Goal: Information Seeking & Learning: Learn about a topic

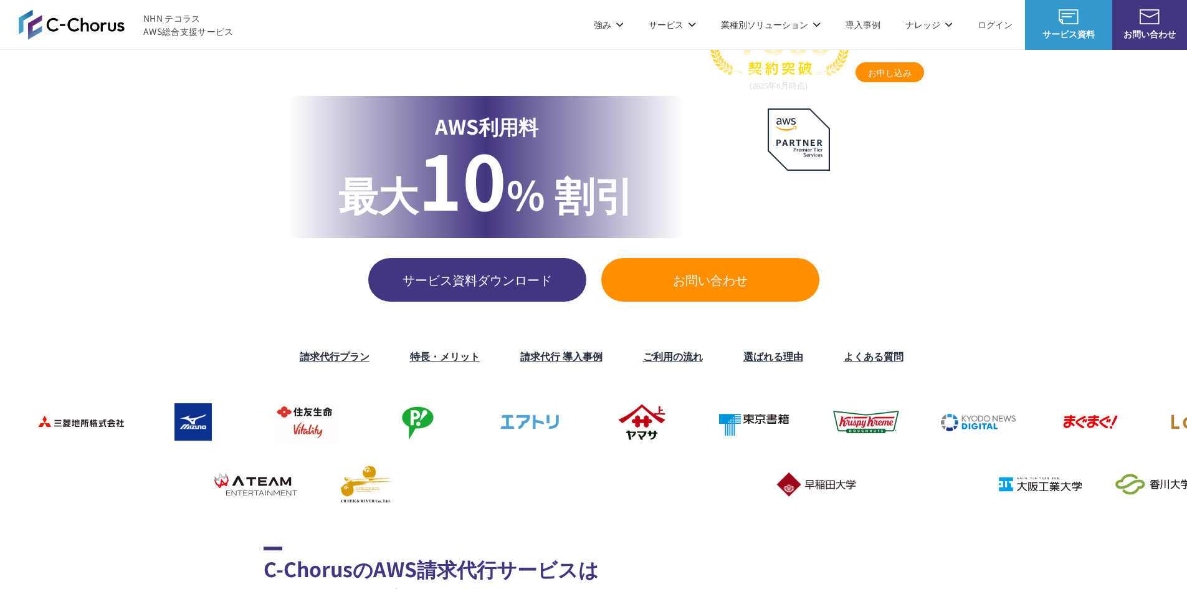
scroll to position [62, 0]
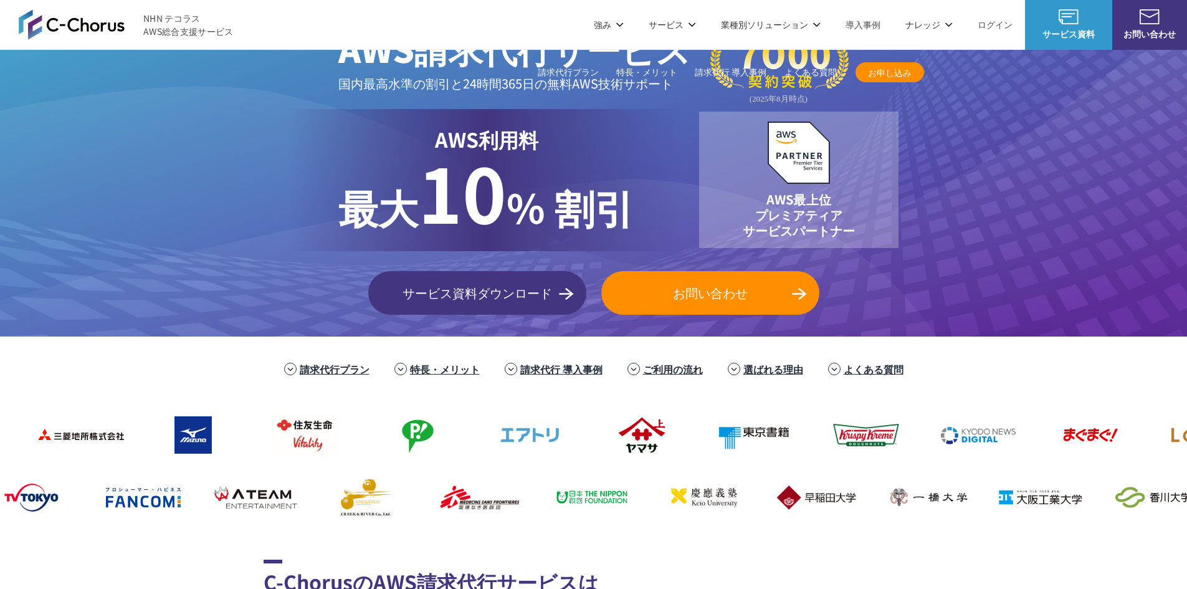
click at [565, 69] on link "請求代行プラン" at bounding box center [568, 72] width 61 height 13
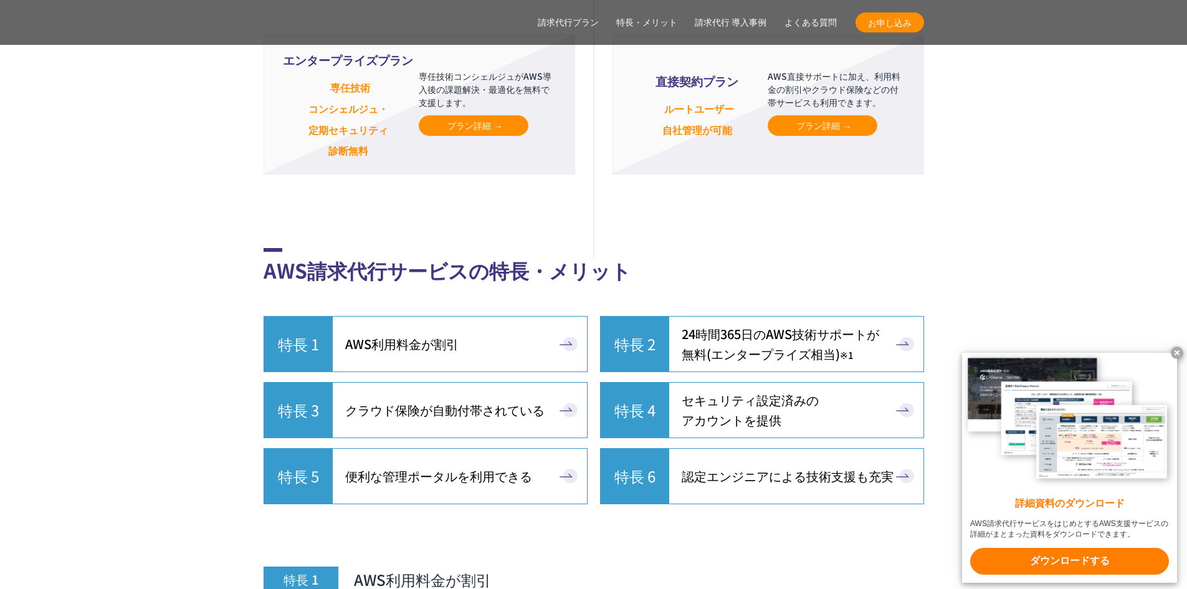
scroll to position [3035, 0]
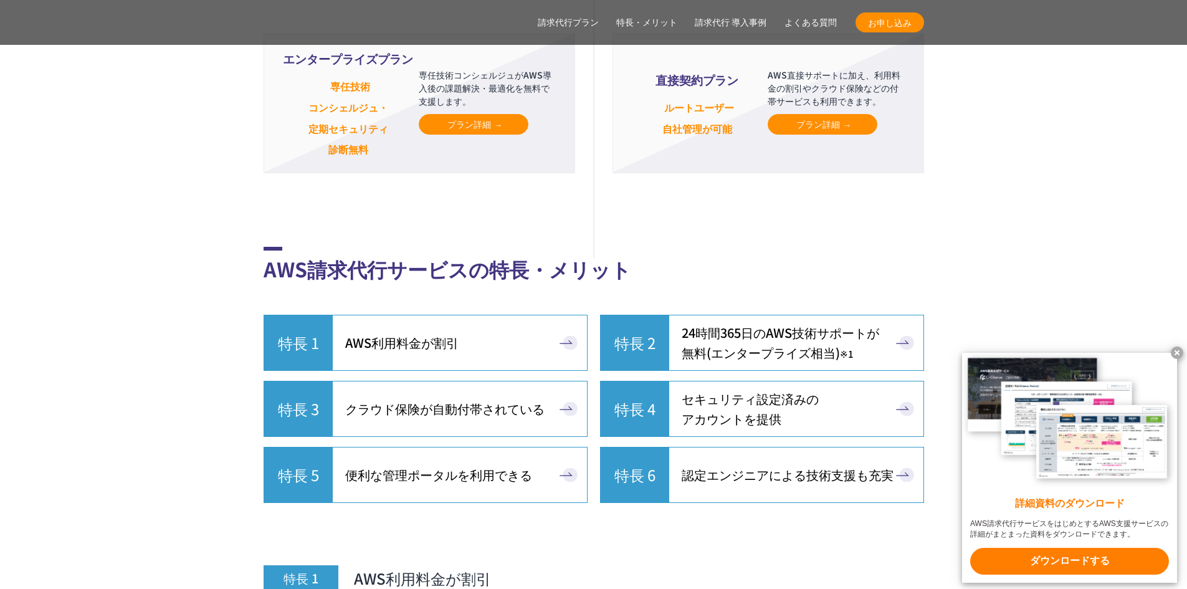
click at [564, 381] on link "特長 3 クラウド保険が自動付帯されている" at bounding box center [426, 409] width 324 height 56
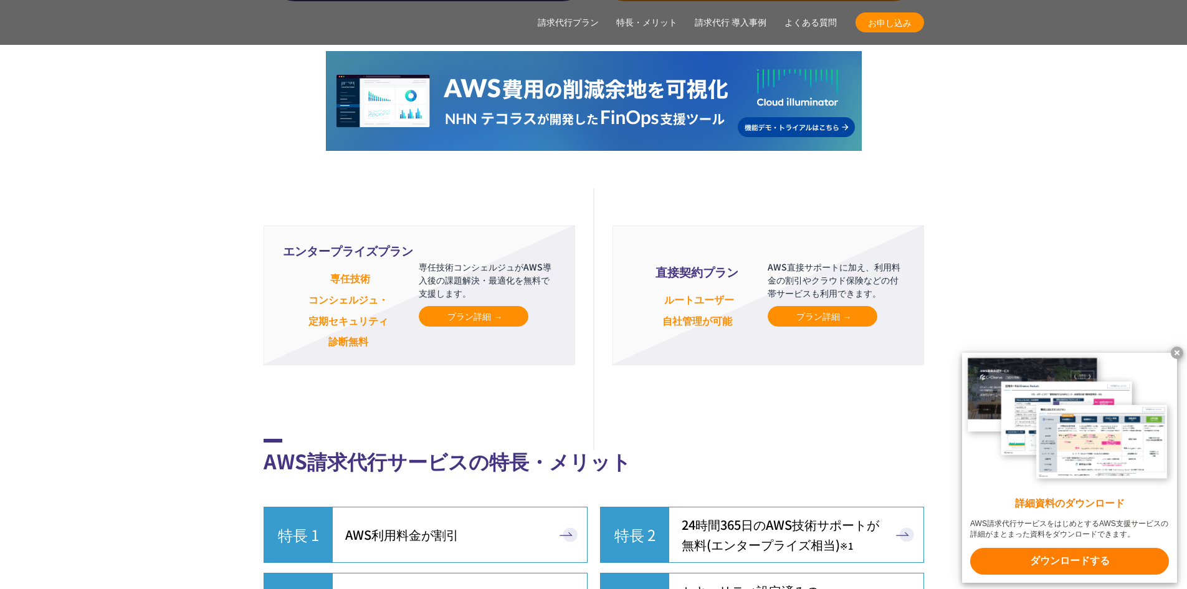
scroll to position [2972, 0]
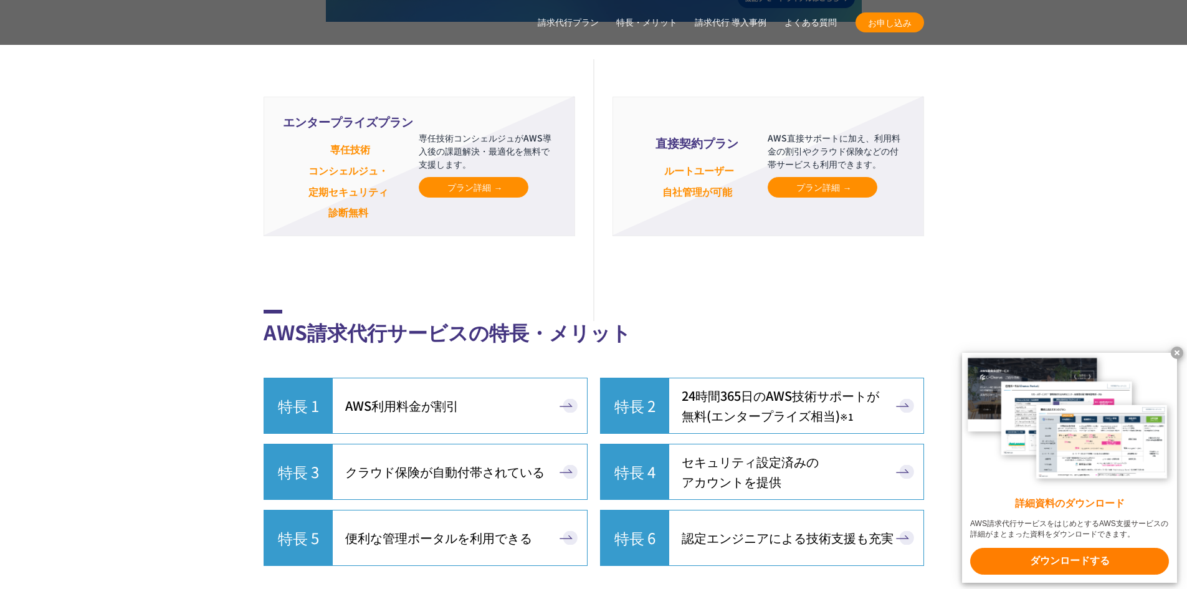
click at [566, 444] on link "特長 3 クラウド保険が自動付帯されている" at bounding box center [426, 472] width 324 height 56
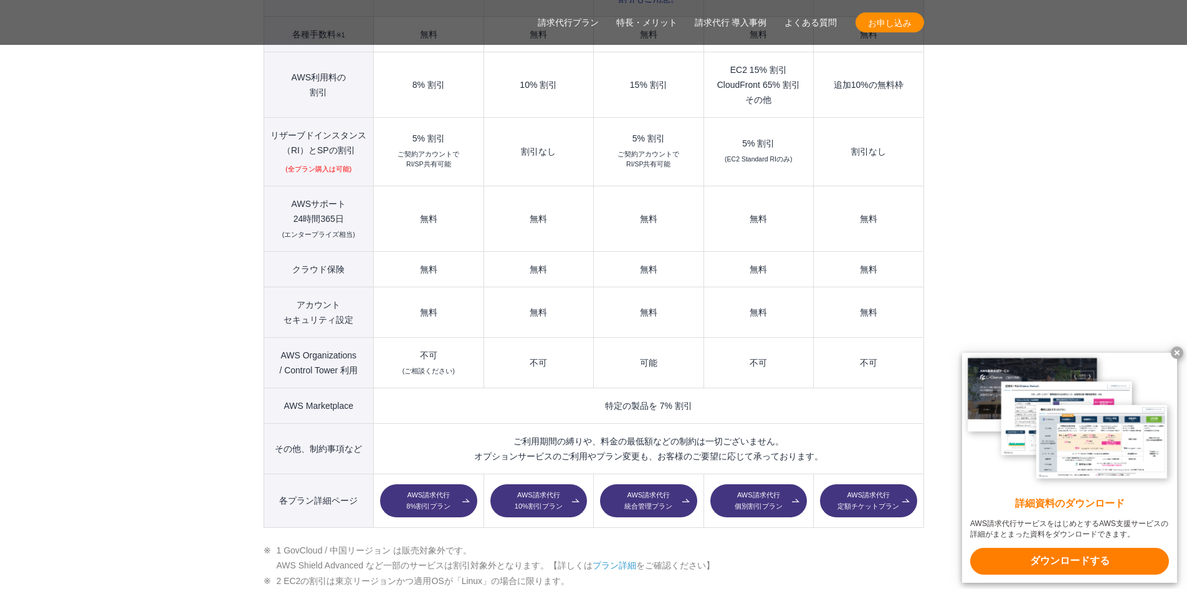
scroll to position [1601, 0]
click at [431, 250] on td "無料" at bounding box center [429, 268] width 110 height 36
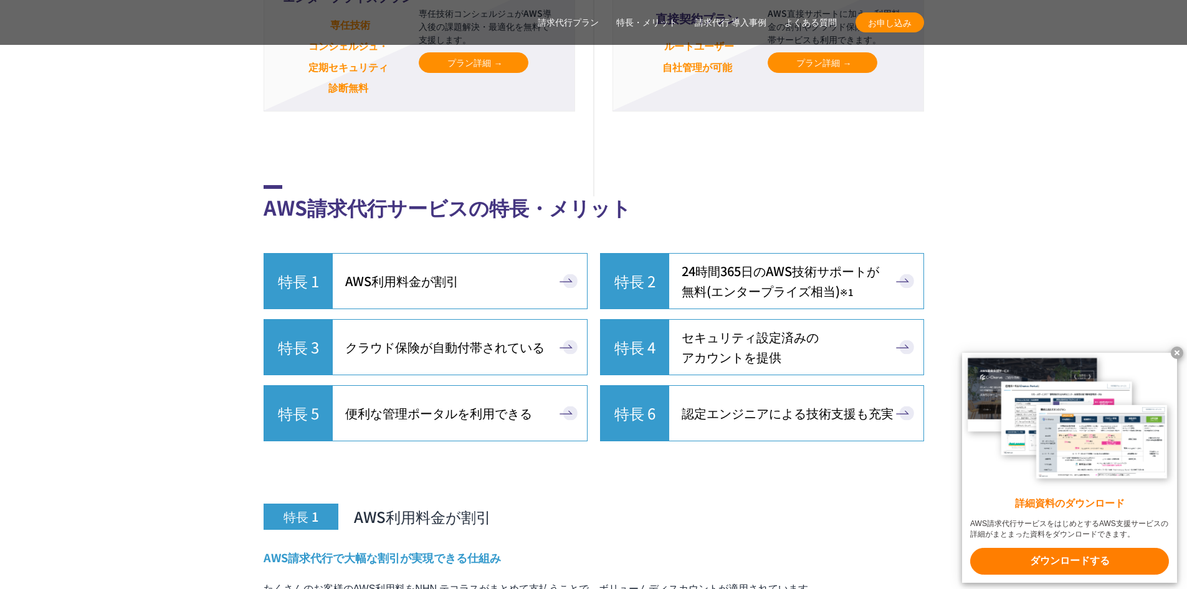
scroll to position [3283, 0]
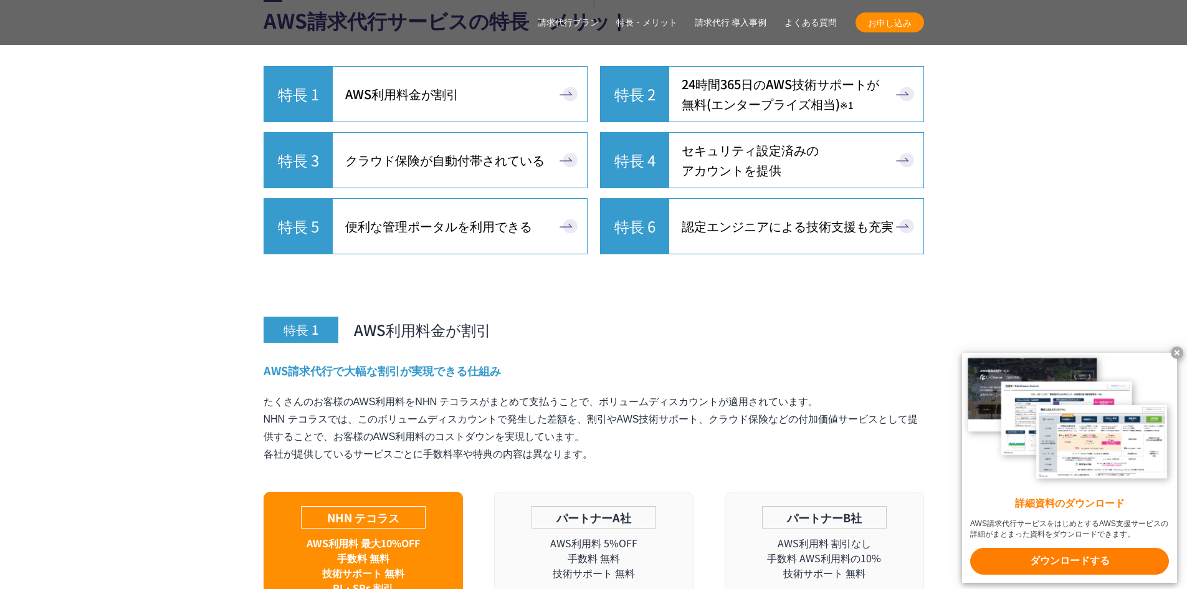
click at [568, 133] on link "特長 3 クラウド保険が自動付帯されている" at bounding box center [426, 160] width 324 height 56
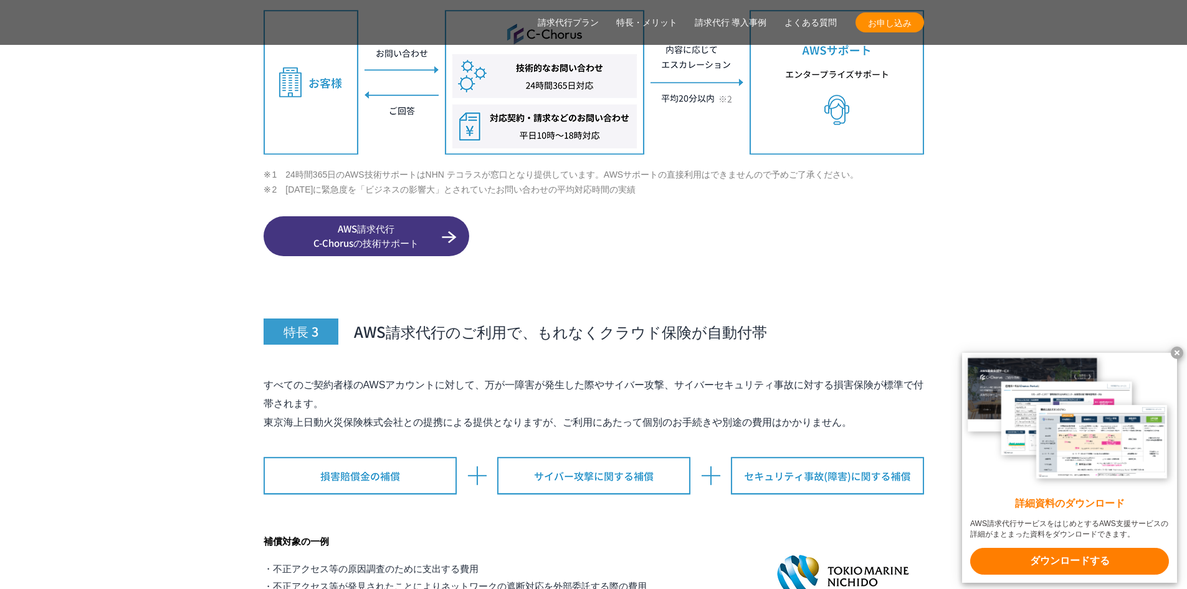
scroll to position [4779, 0]
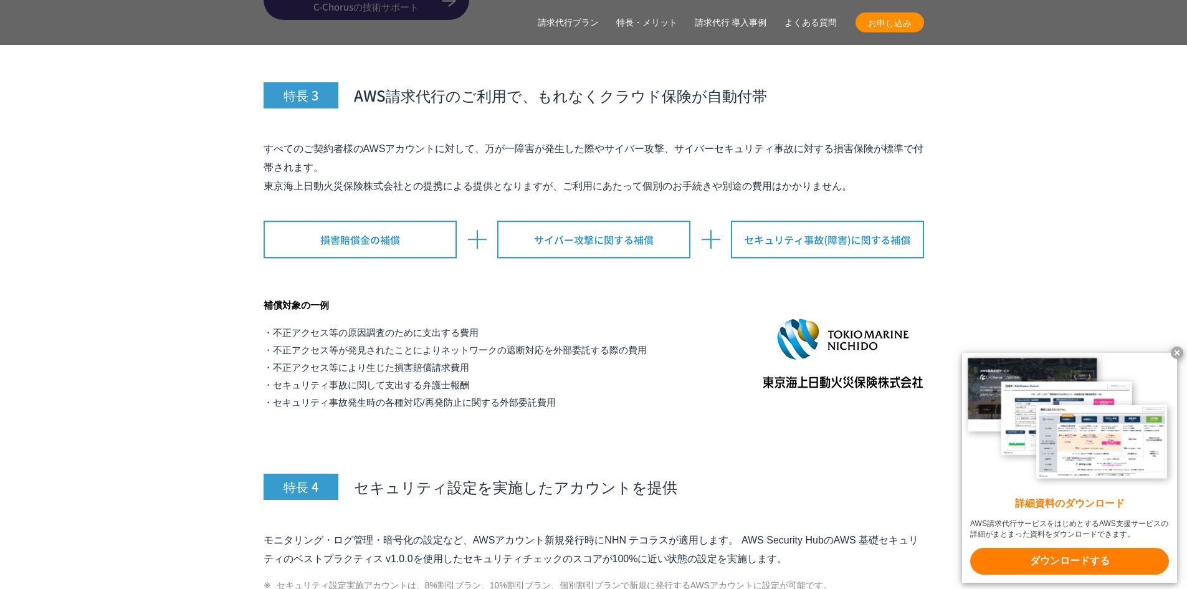
click at [278, 324] on li "・不正アクセス等の原因調査のために支出する費用" at bounding box center [455, 332] width 383 height 17
click at [363, 359] on li "・不正アクセス等により生じた損害賠償請求費用" at bounding box center [455, 367] width 383 height 17
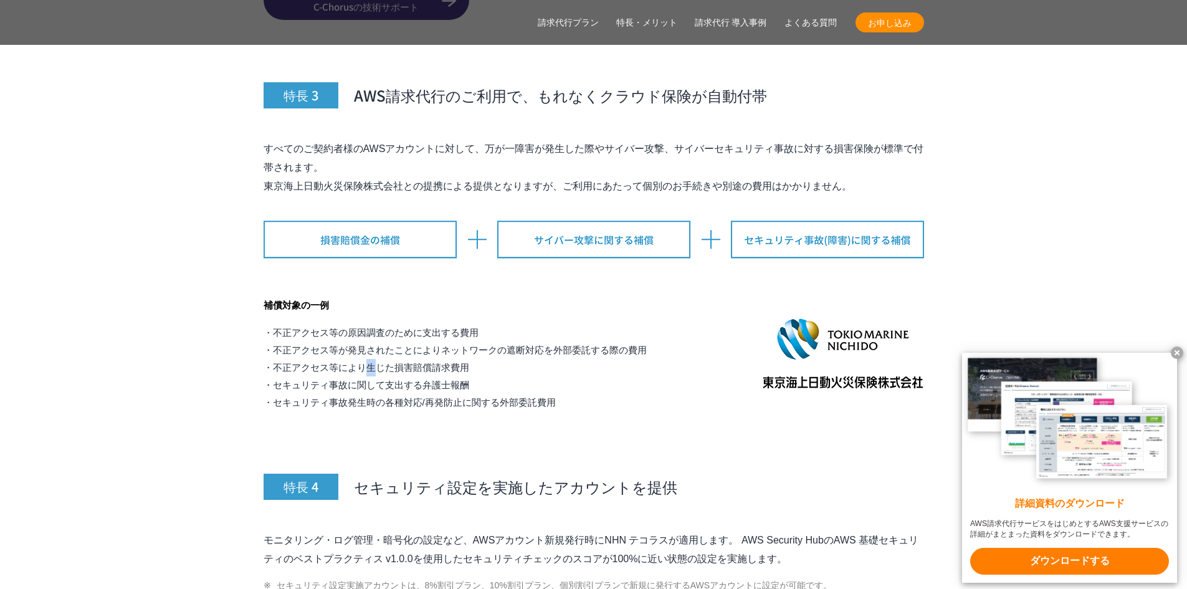
click at [363, 359] on li "・不正アクセス等により生じた損害賠償請求費用" at bounding box center [455, 367] width 383 height 17
click at [378, 394] on li "・セキュリティ事故発生時の各種対応/再発防止に関する外部委託費用" at bounding box center [455, 402] width 383 height 17
click at [502, 376] on li "・セキュリティ事故に関して支出する弁護士報酬" at bounding box center [455, 384] width 383 height 17
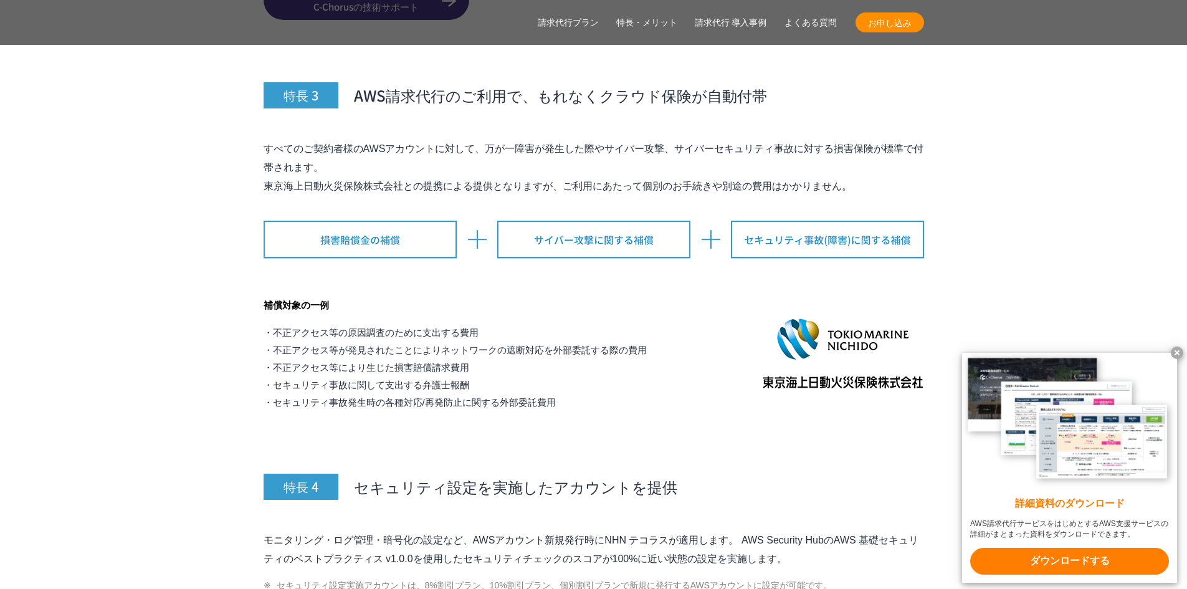
click at [558, 394] on li "・セキュリティ事故発生時の各種対応/再発防止に関する外部委託費用" at bounding box center [455, 402] width 383 height 17
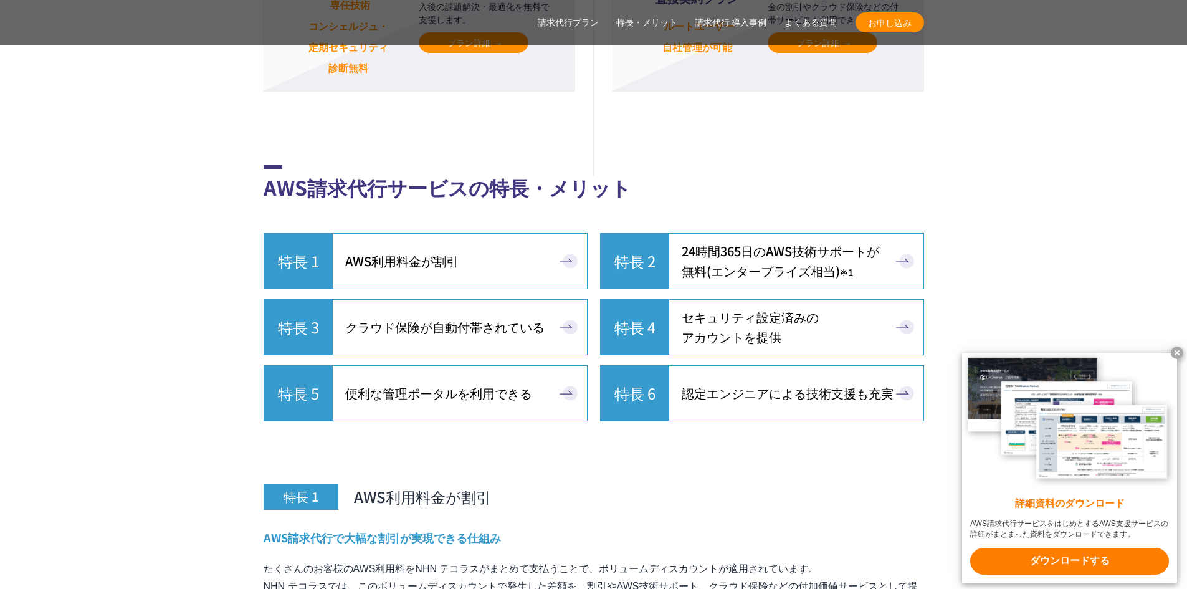
scroll to position [3159, 0]
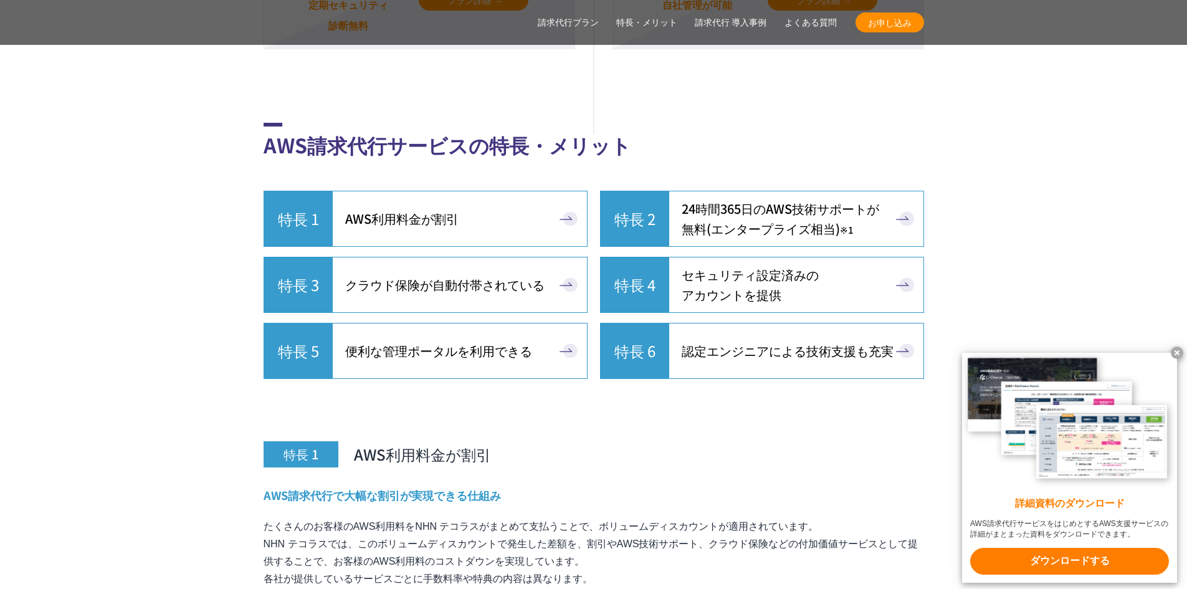
click at [555, 257] on link "特長 3 クラウド保険が自動付帯されている" at bounding box center [426, 285] width 324 height 56
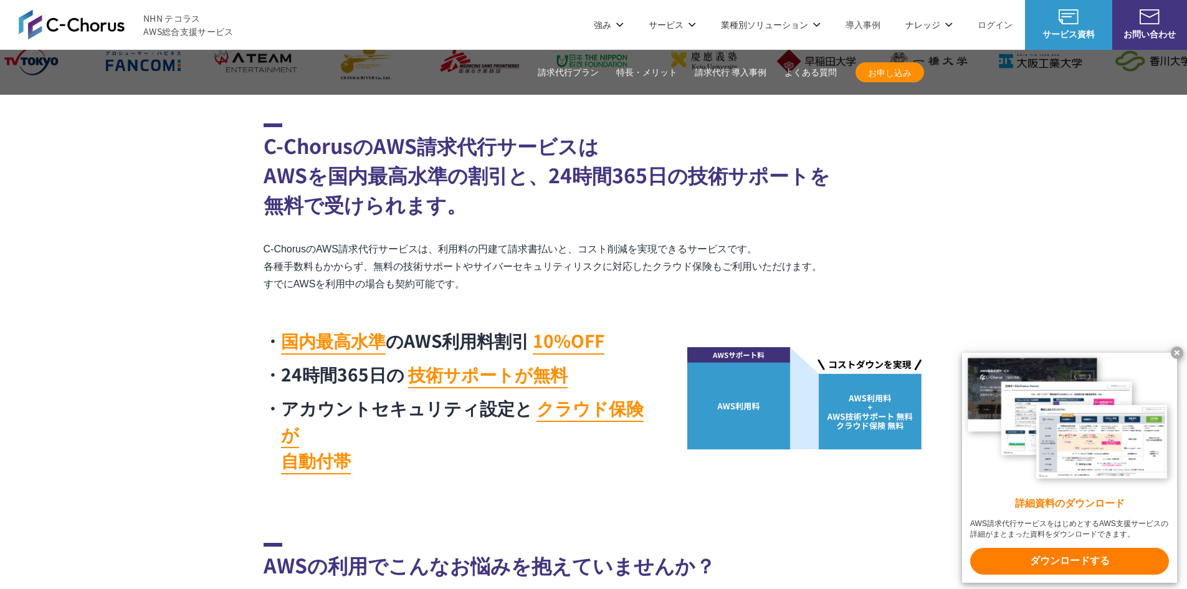
scroll to position [355, 0]
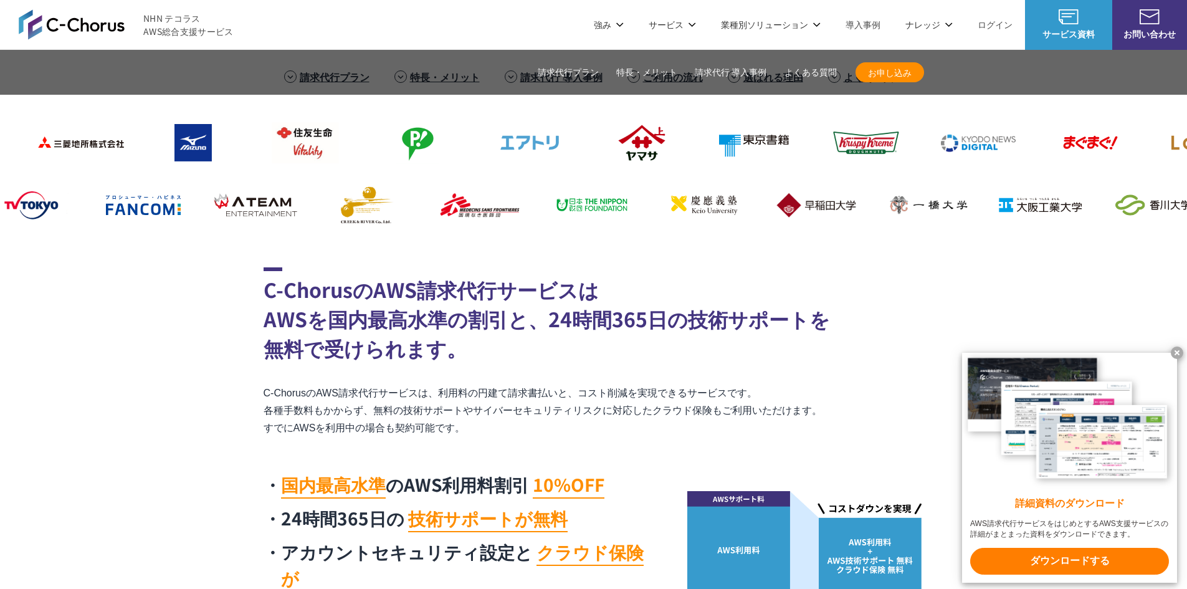
click at [735, 66] on link "請求代行 導入事例" at bounding box center [731, 72] width 72 height 13
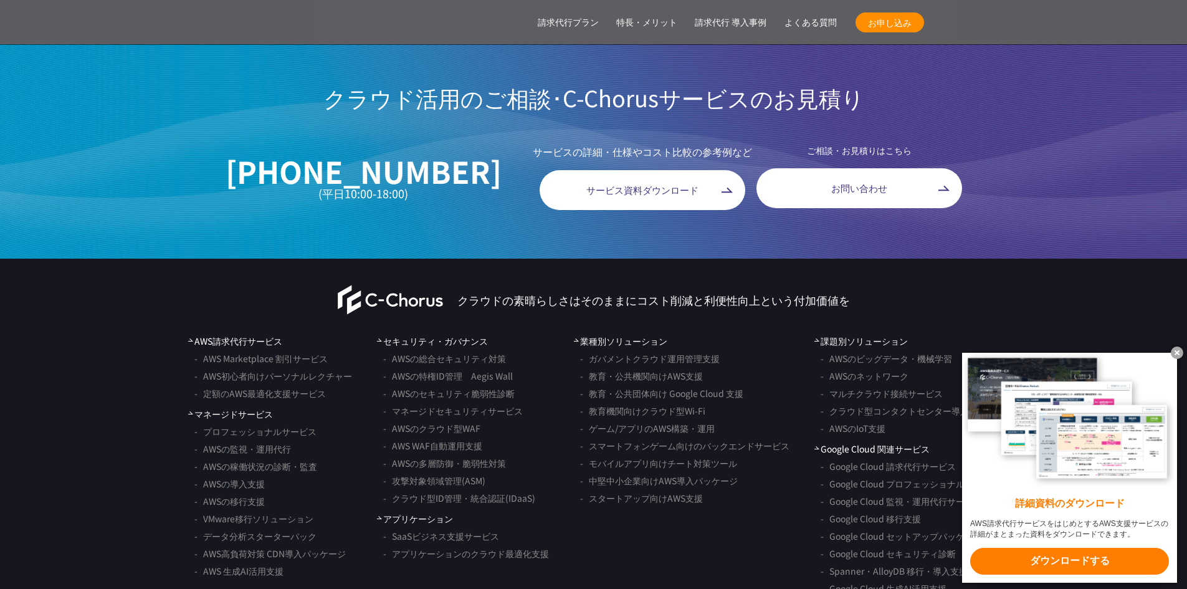
scroll to position [9942, 0]
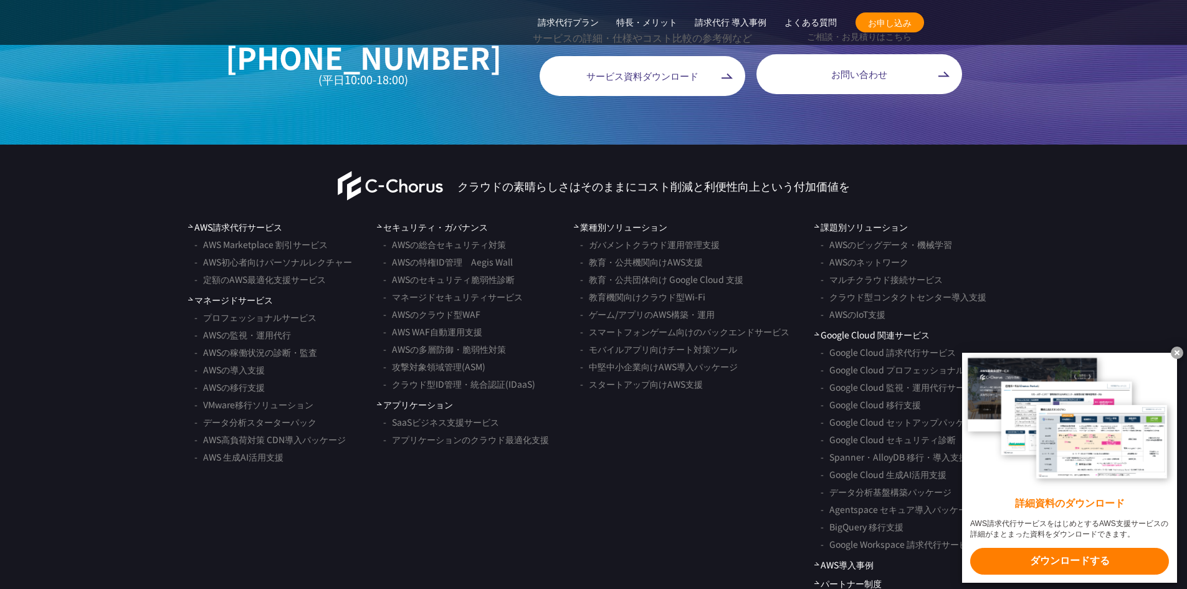
click at [1175, 353] on x-t at bounding box center [1177, 352] width 12 height 12
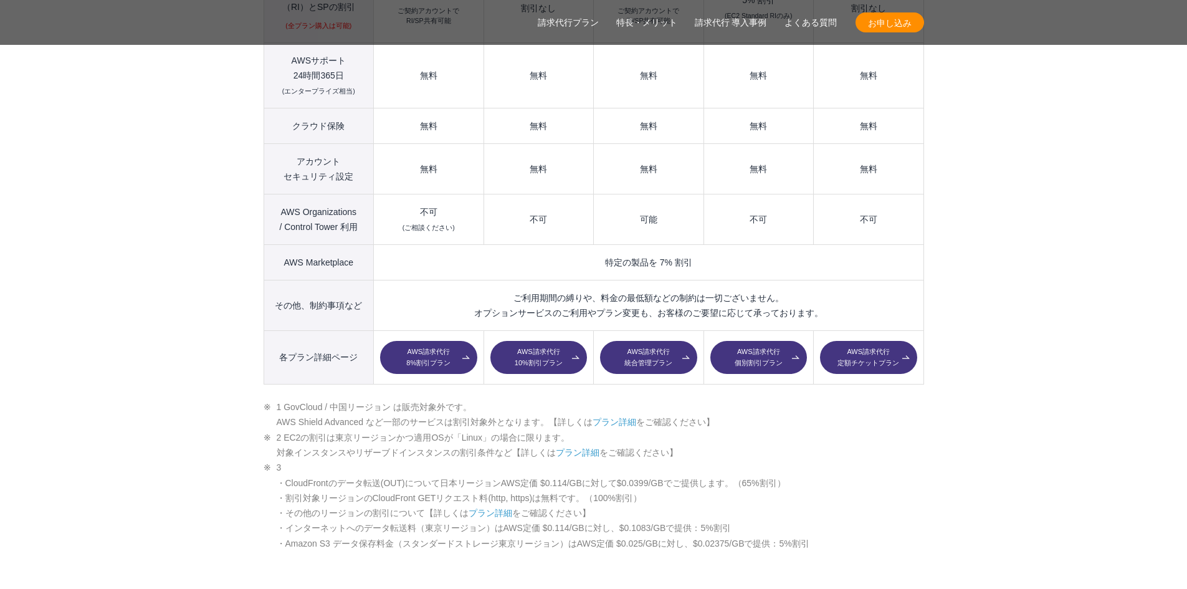
scroll to position [1745, 0]
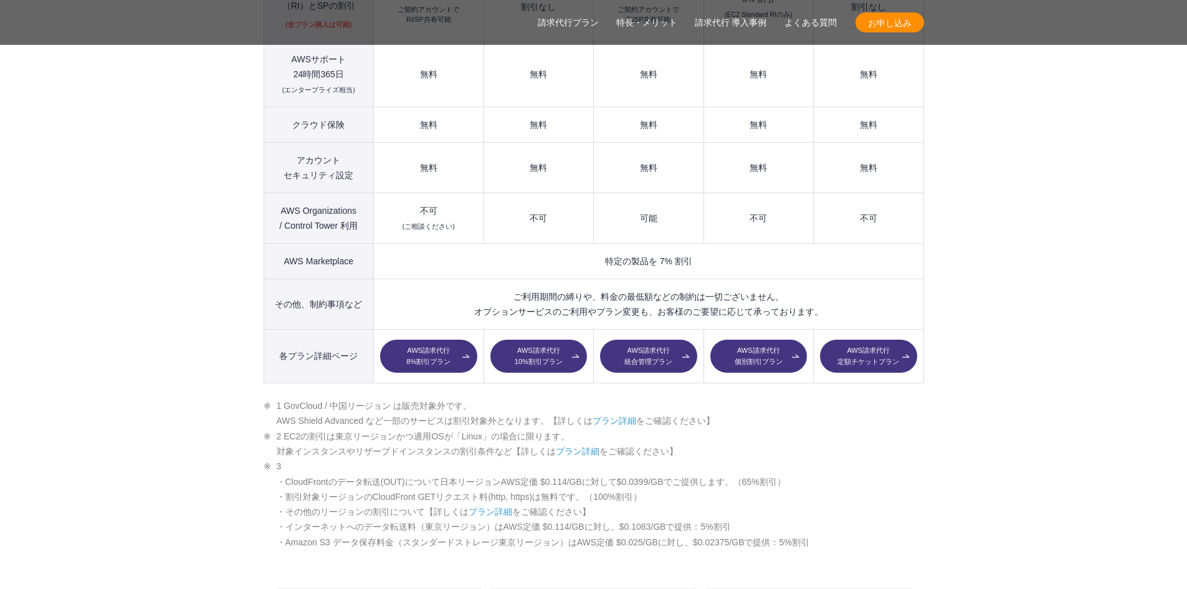
click at [437, 340] on link "AWS請求代行 8%割引プラン" at bounding box center [428, 357] width 97 height 34
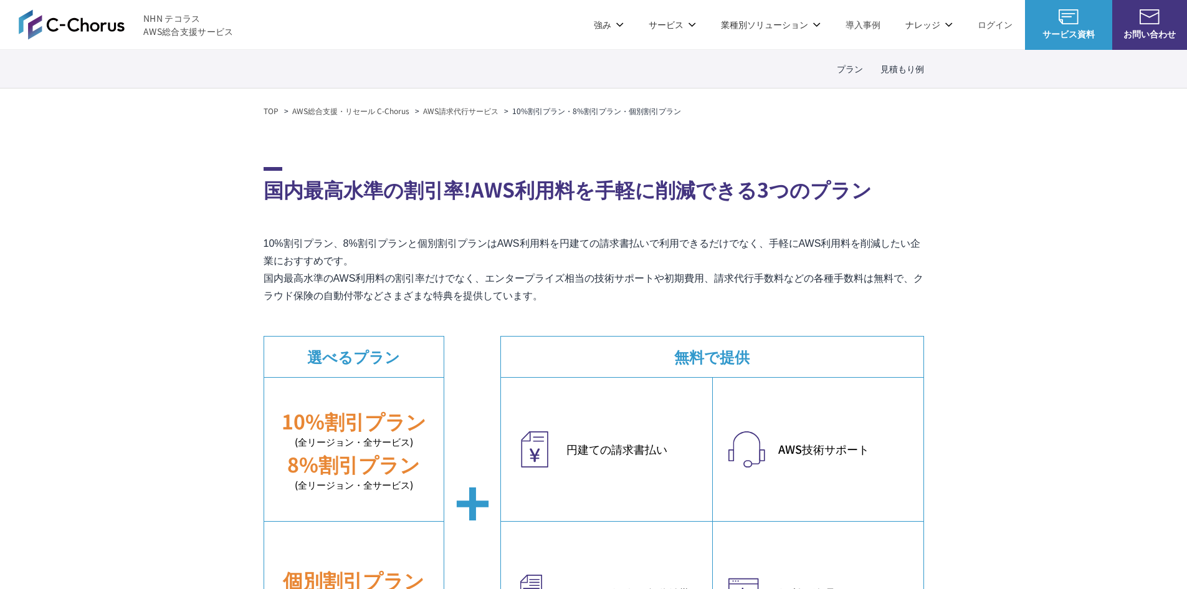
scroll to position [312, 0]
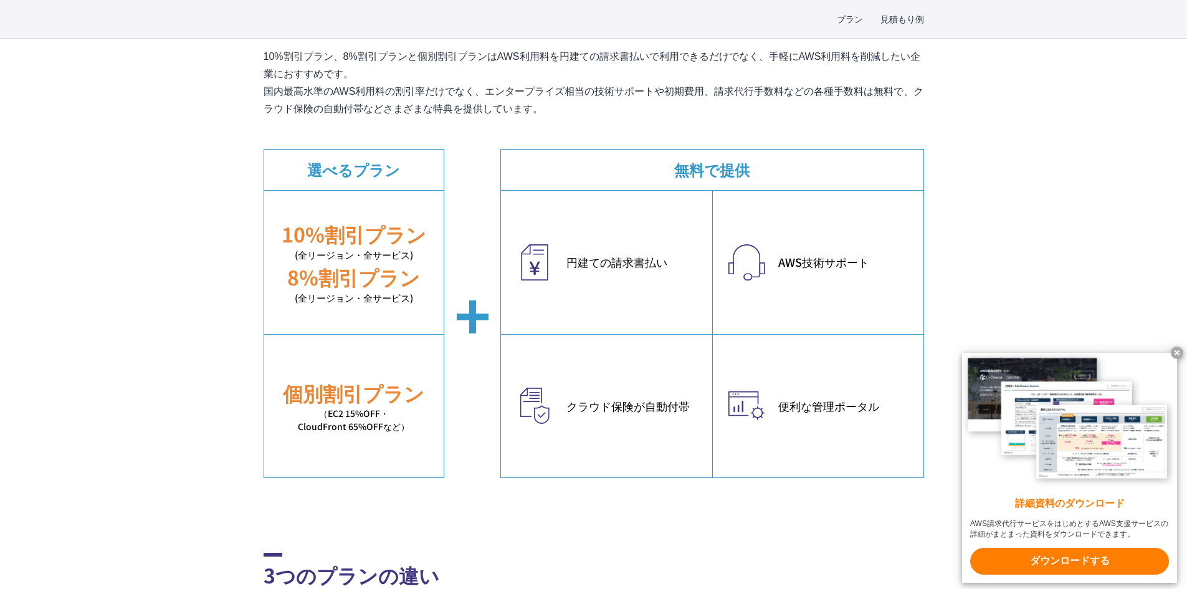
click at [619, 263] on em "円建ての請求書払い" at bounding box center [632, 262] width 133 height 17
click at [626, 442] on div "クラウド保険が自動付帯" at bounding box center [606, 405] width 211 height 143
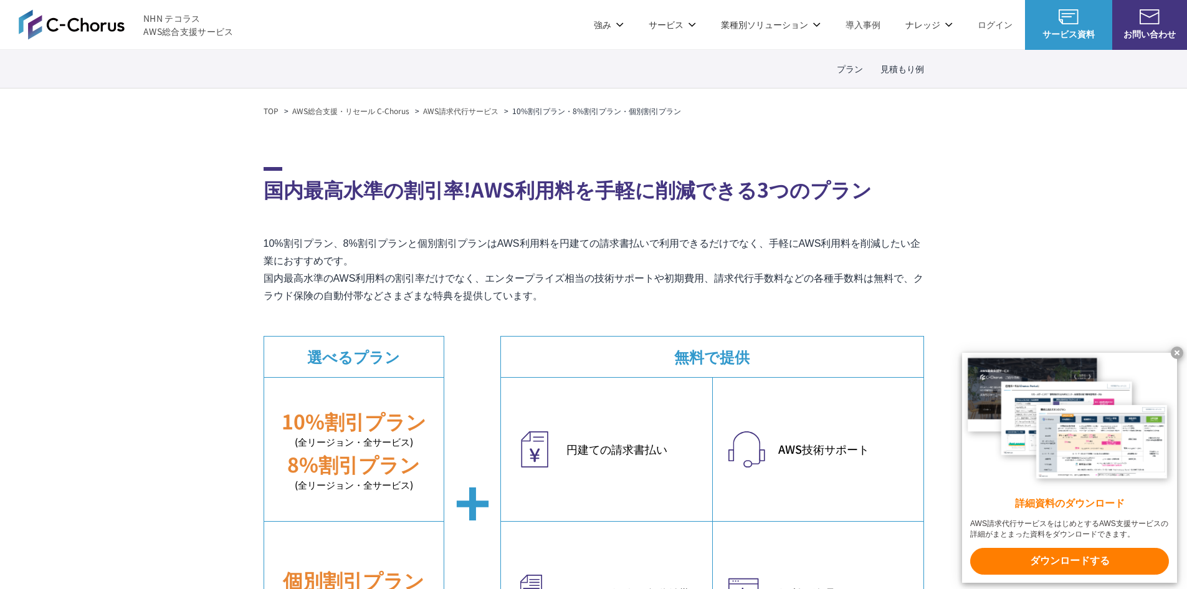
scroll to position [0, 0]
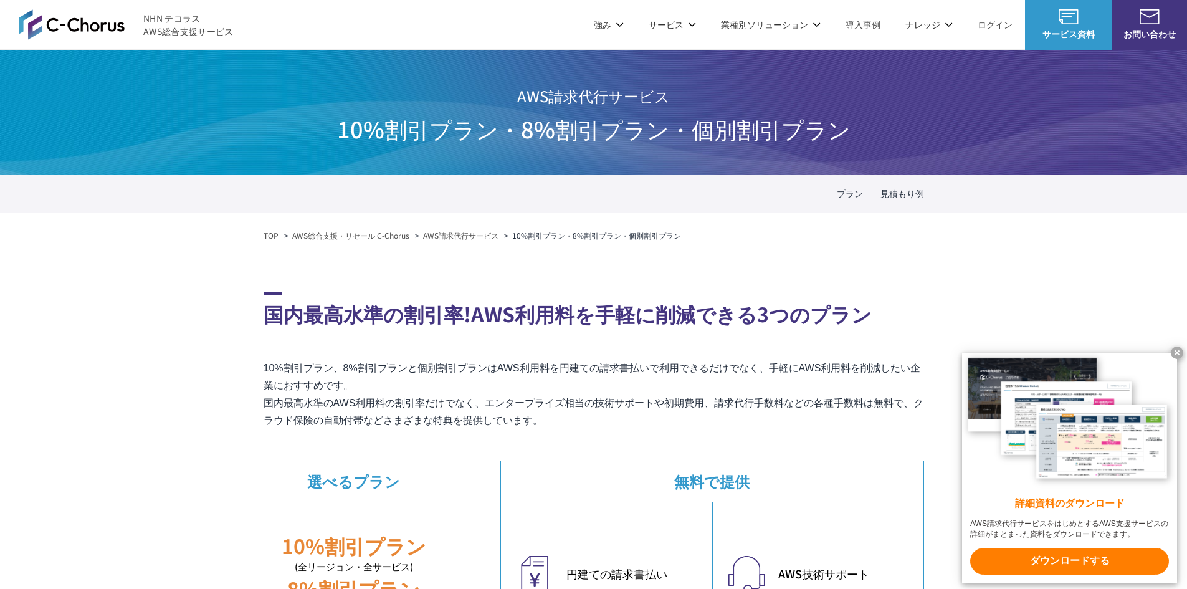
click at [683, 16] on li "サービス サービス Amazon Web Service（AWS） AWS請求代行サービス AWS Marketplace割引サービス AWS初心者向けパーソ…" at bounding box center [672, 24] width 72 height 49
click at [679, 26] on p "サービス" at bounding box center [672, 24] width 47 height 13
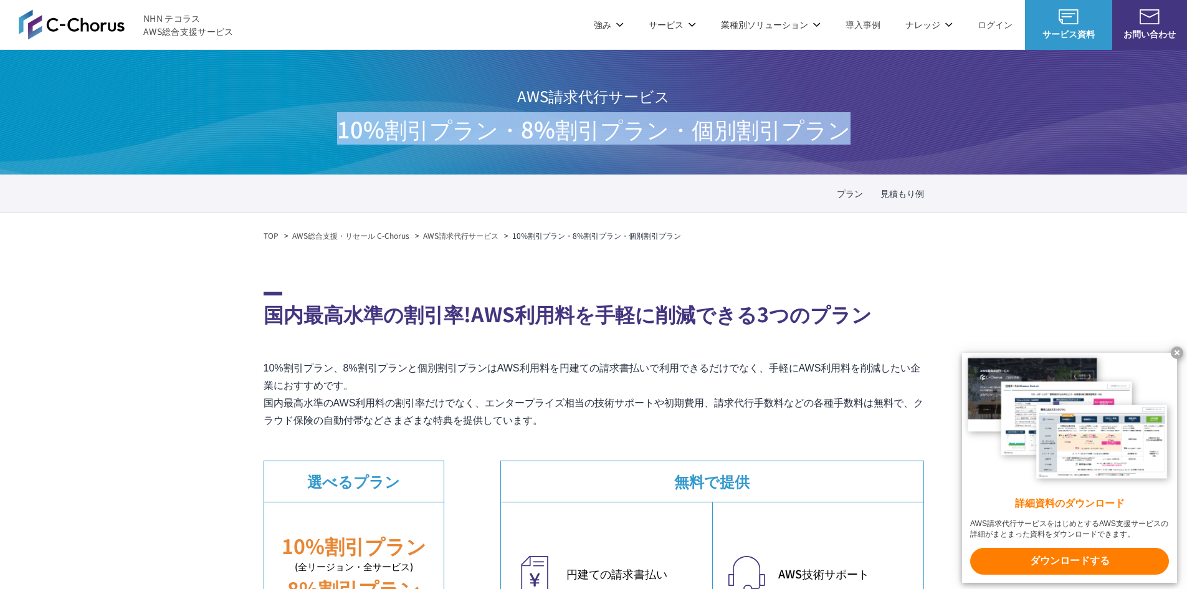
drag, startPoint x: 345, startPoint y: 130, endPoint x: 740, endPoint y: 316, distance: 437.1
click at [894, 130] on div "AWS請求代行サービス 10%割引プラン・8%割引プラン ・個別割引プラン" at bounding box center [593, 112] width 1187 height 125
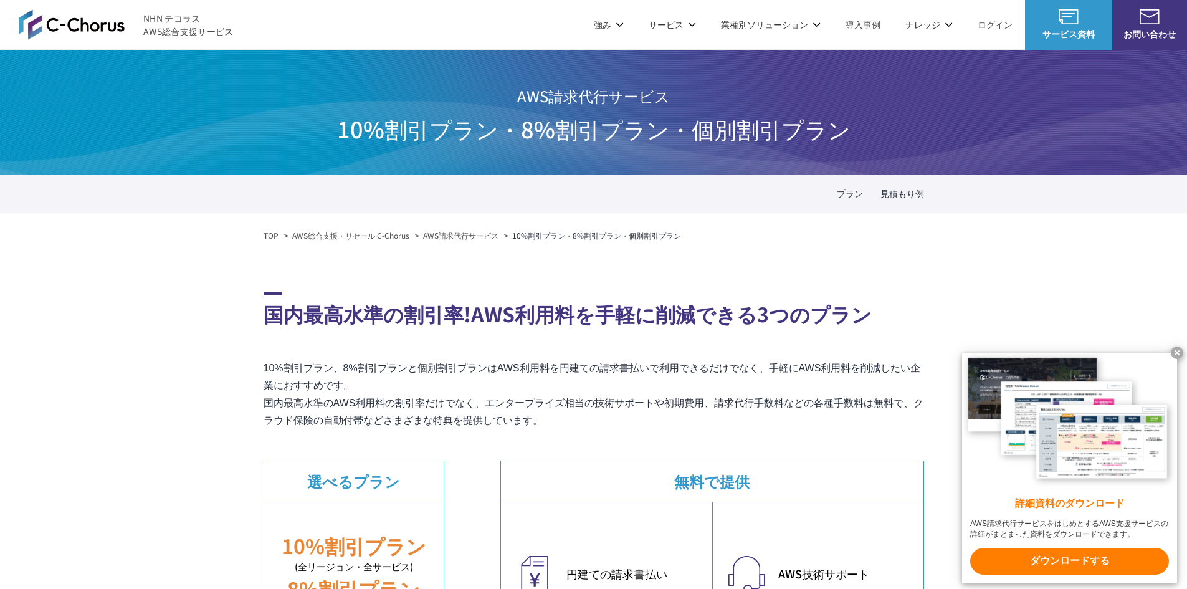
drag, startPoint x: 389, startPoint y: 293, endPoint x: 409, endPoint y: 300, distance: 21.3
click at [387, 293] on h2 "国内最高水準の割引率!AWS利用料を手軽に削減できる3つのプラン" at bounding box center [594, 310] width 661 height 37
click at [346, 237] on link "AWS総合支援・リセール C-Chorus" at bounding box center [350, 235] width 117 height 11
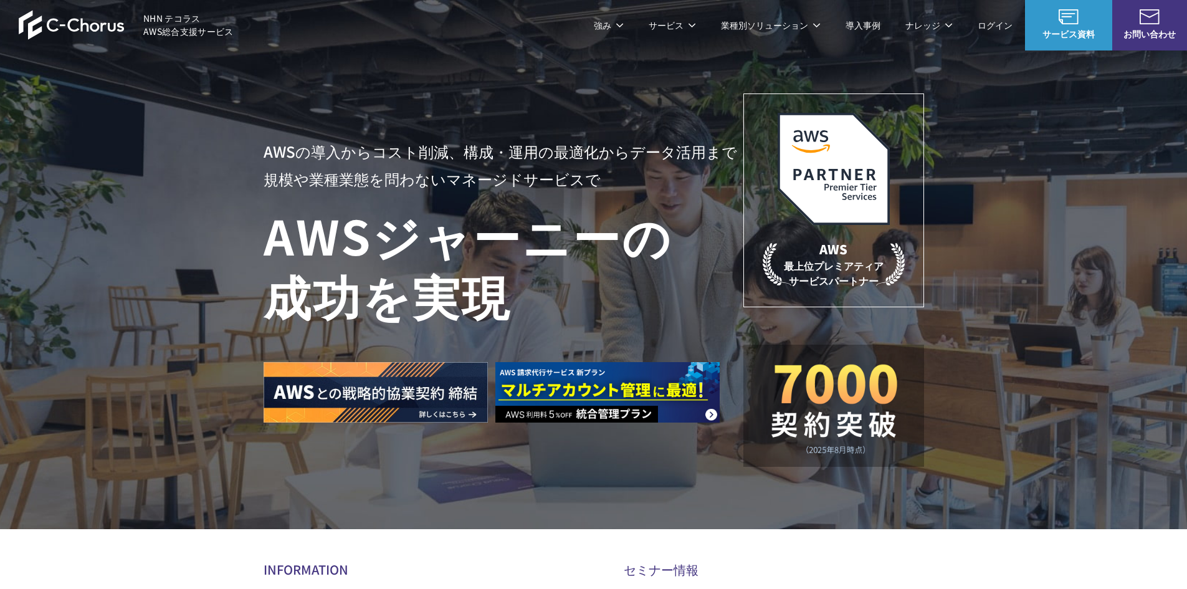
click at [83, 26] on img at bounding box center [72, 25] width 106 height 30
click at [447, 548] on section "AWSの導入からコスト削減、 構成・運用の最適化からデータ活用まで 規模や業種業態を問わない マネージドサービスで AWS ジャーニーの 成功を実現 AWS …" at bounding box center [593, 369] width 1187 height 738
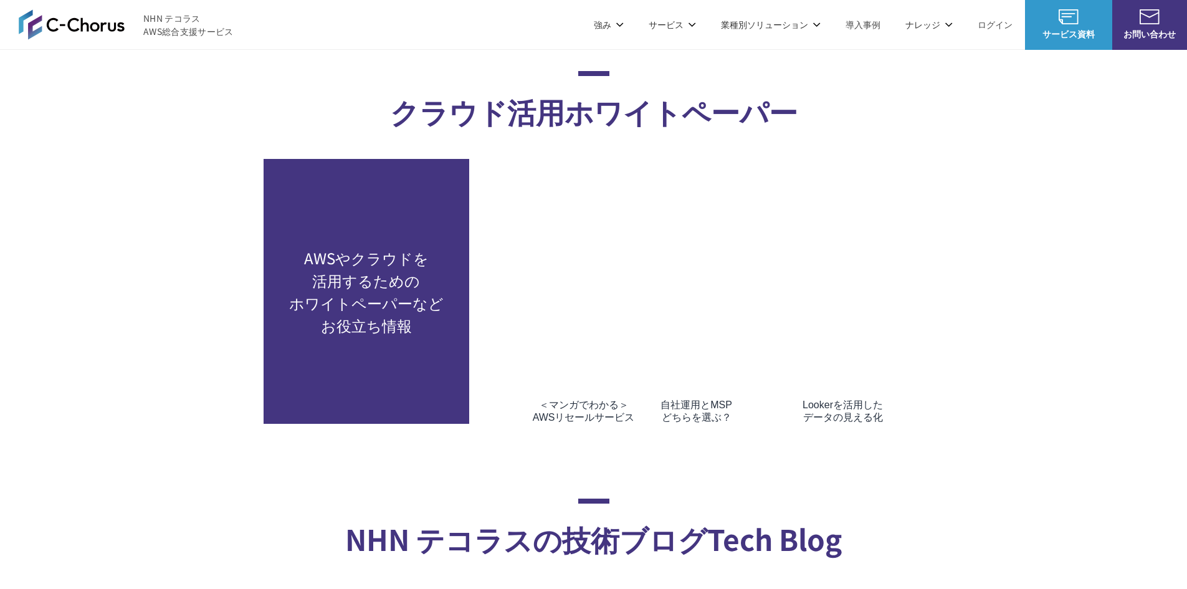
scroll to position [5807, 0]
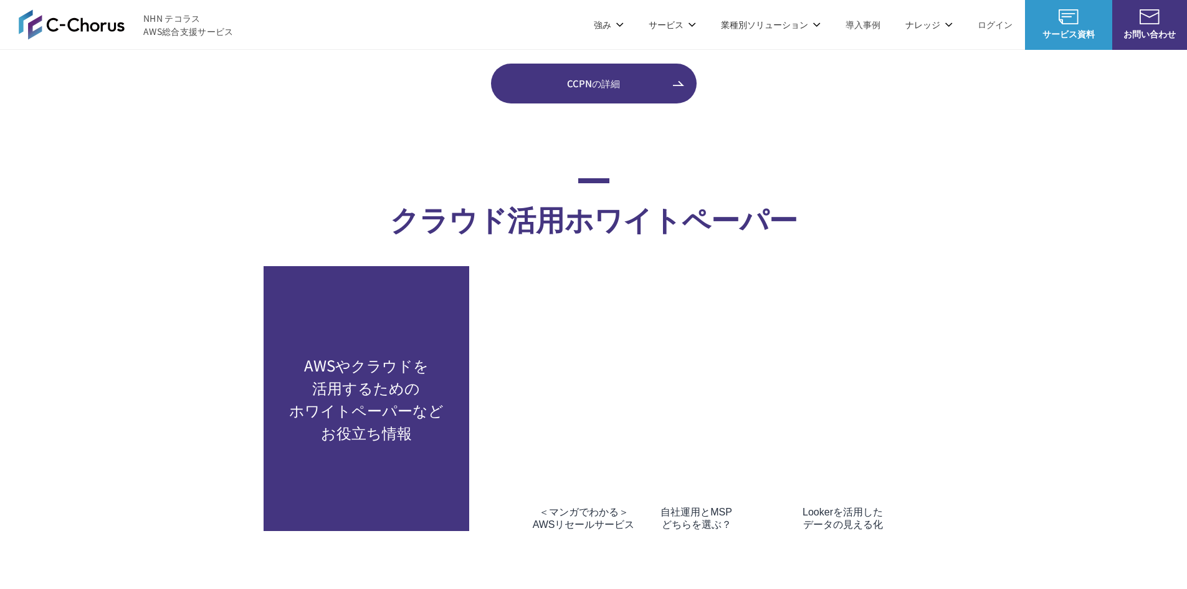
click at [568, 506] on h3 "＜マンガでわかる＞ AWSリセールサービス" at bounding box center [584, 518] width 102 height 25
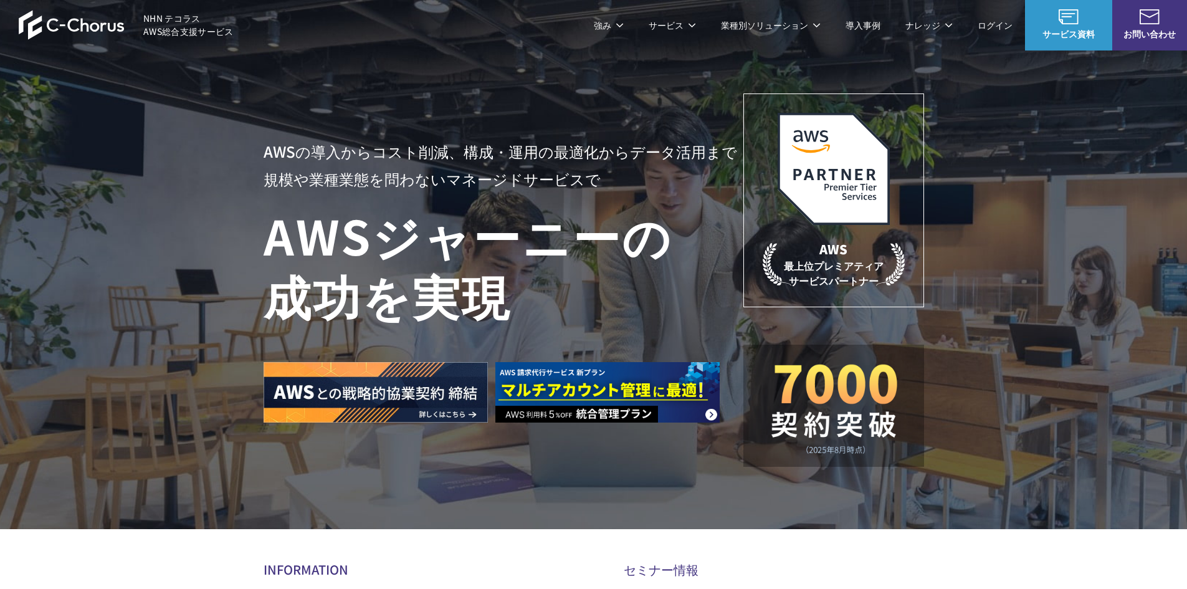
scroll to position [249, 0]
